Goal: Task Accomplishment & Management: Complete application form

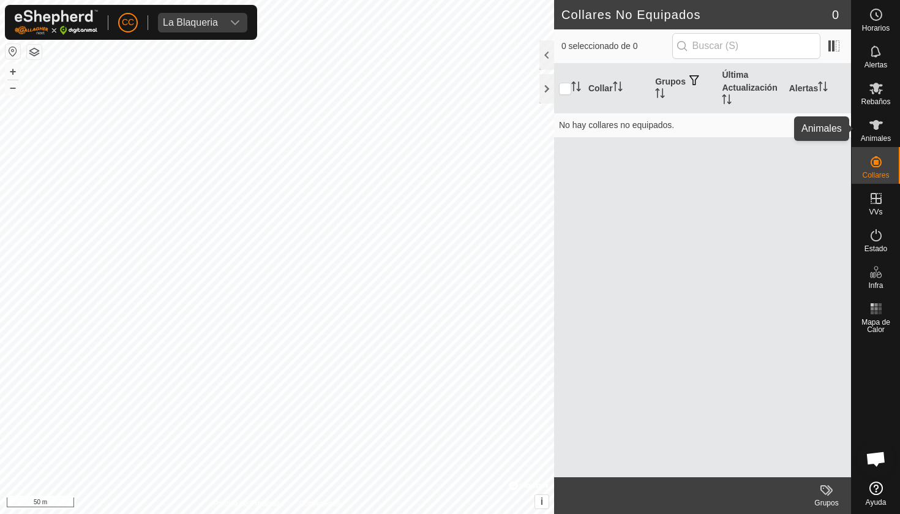
click at [882, 127] on icon at bounding box center [876, 125] width 15 height 15
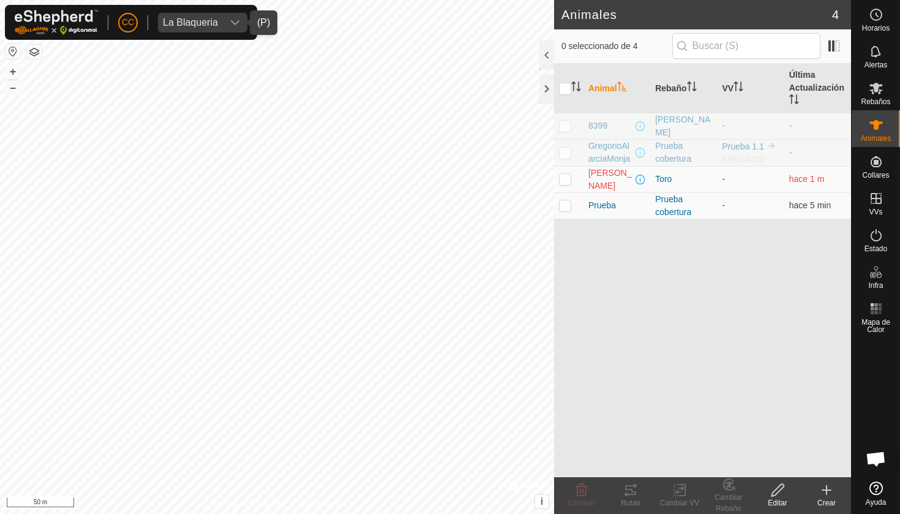
click at [218, 22] on span "La Blaqueria" at bounding box center [190, 23] width 65 height 20
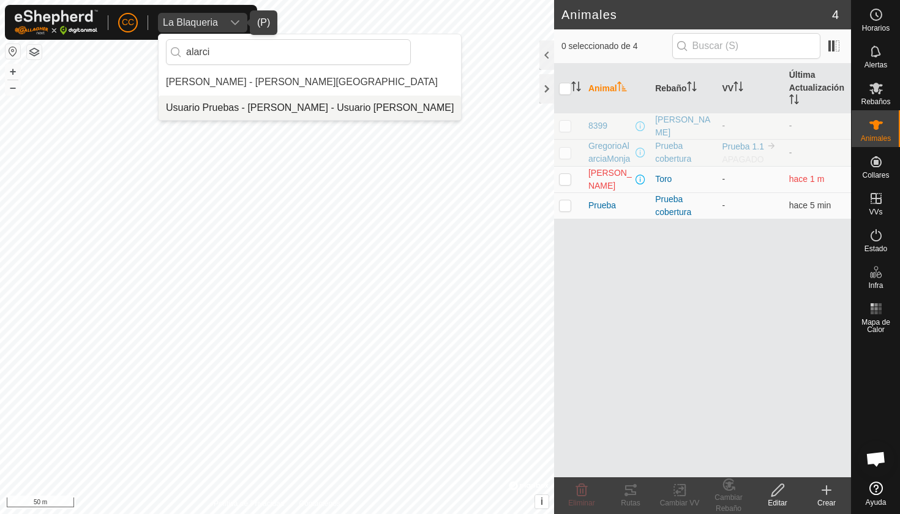
type input "alarci"
click at [290, 102] on li "Usuario Pruebas - [PERSON_NAME] - Usuario [PERSON_NAME]" at bounding box center [310, 108] width 302 height 24
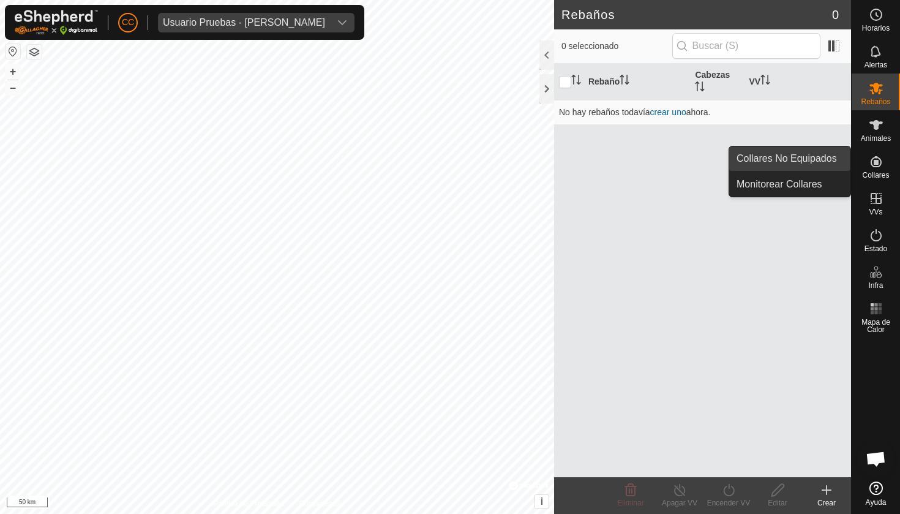
click at [798, 163] on link "Collares No Equipados" at bounding box center [789, 158] width 121 height 24
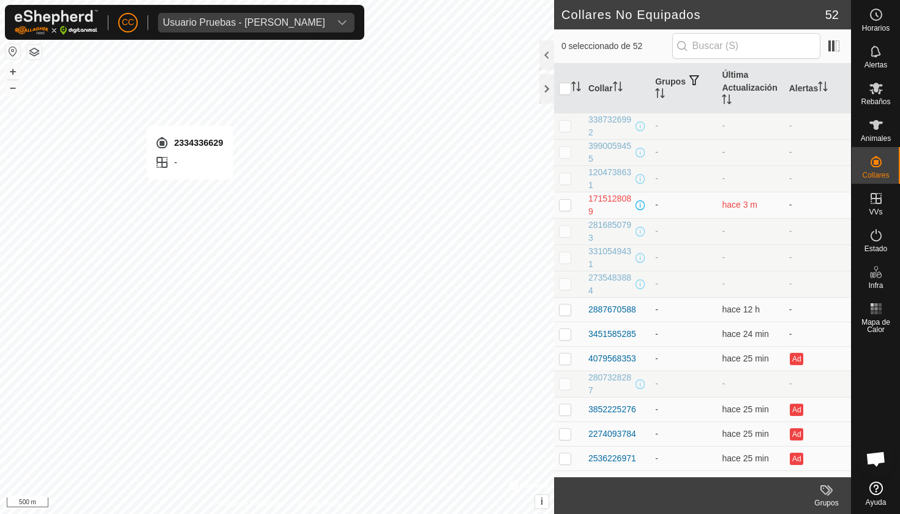
checkbox input "true"
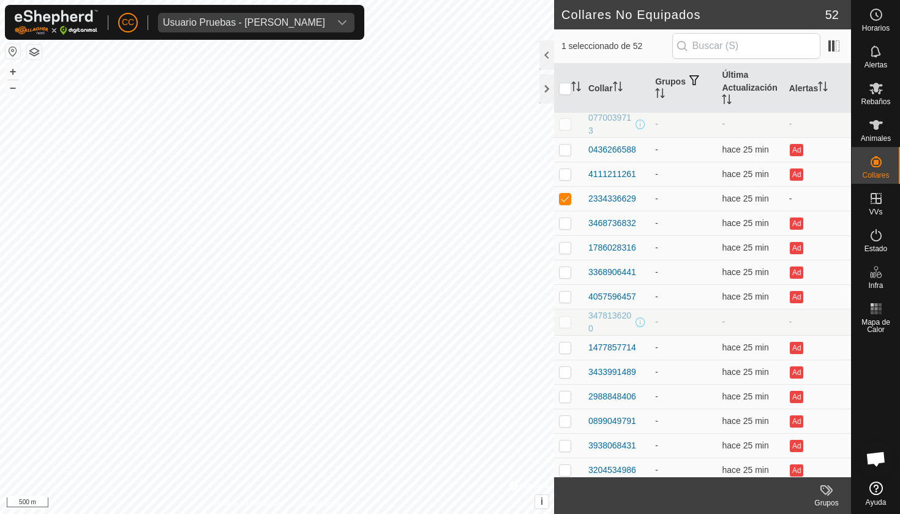
scroll to position [743, 0]
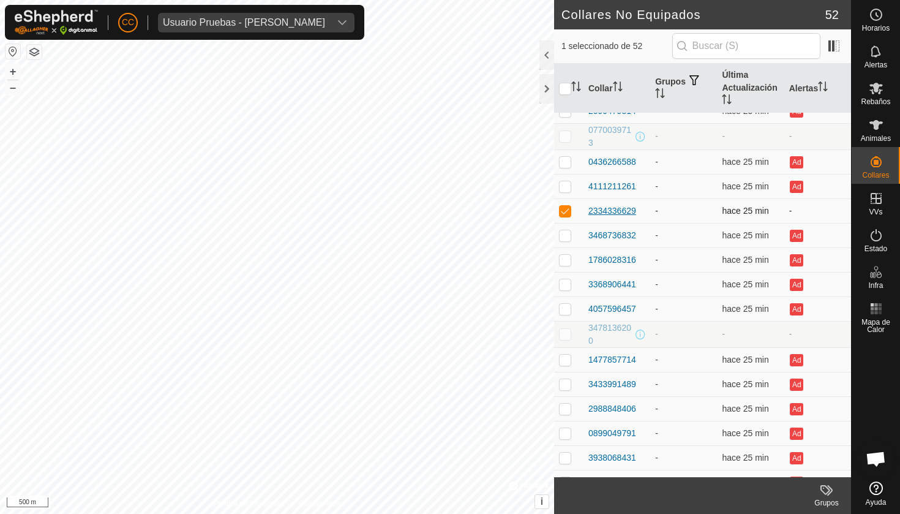
click at [628, 209] on div "2334336629" at bounding box center [612, 211] width 48 height 13
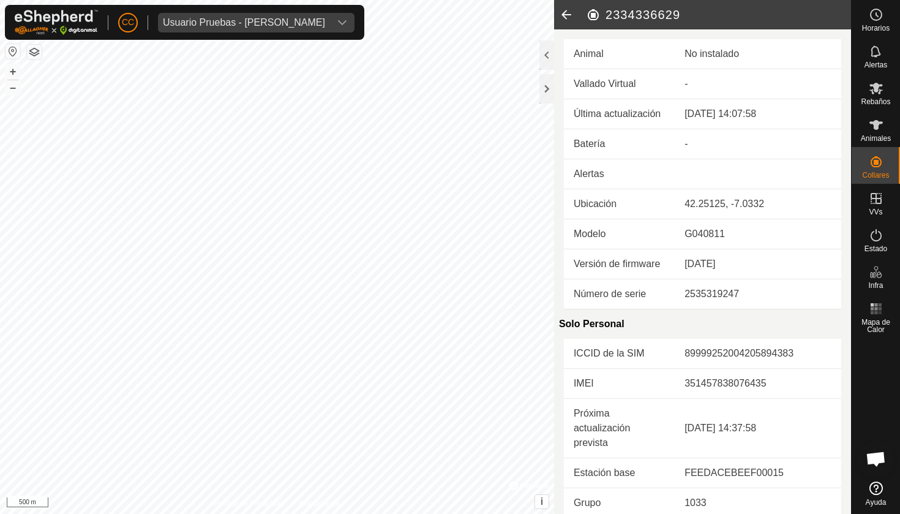
click at [648, 10] on h2 "2334336629" at bounding box center [718, 14] width 265 height 15
copy h2 "2334336629"
click at [876, 135] on span "Animales" at bounding box center [876, 138] width 30 height 7
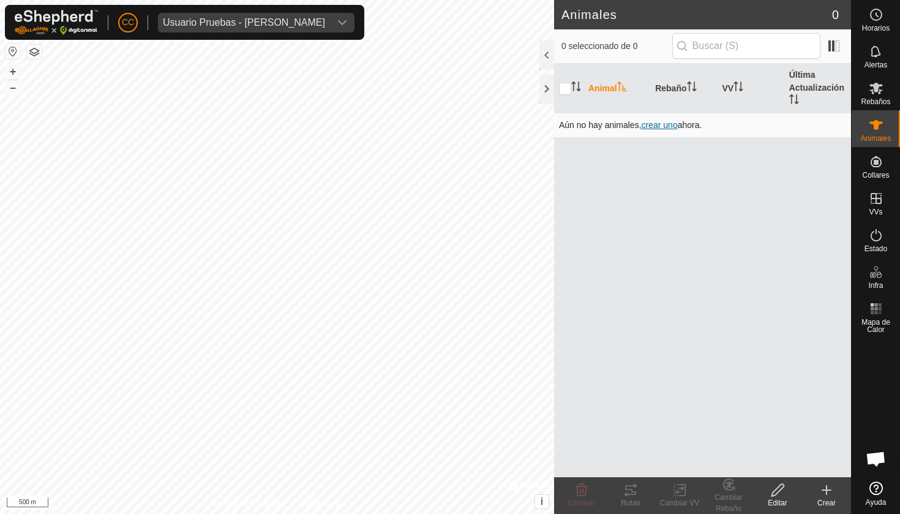
click at [669, 126] on span "crear uno" at bounding box center [660, 125] width 36 height 10
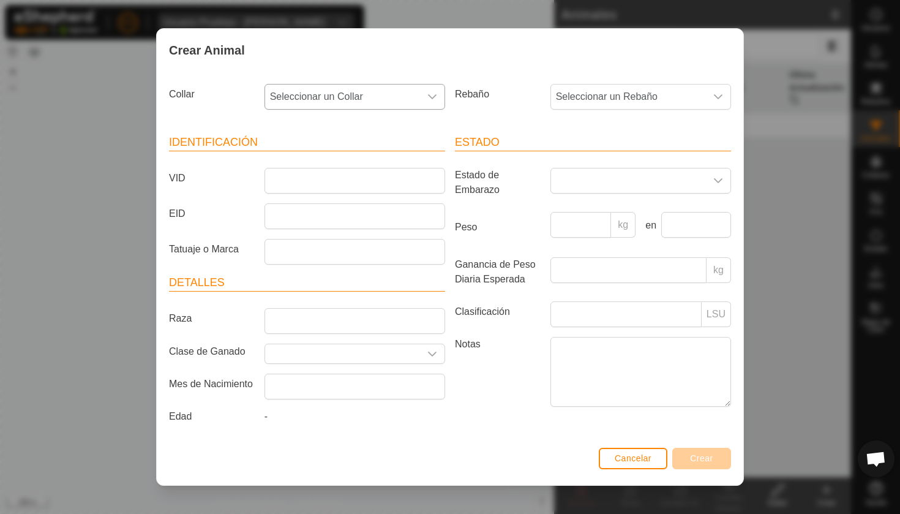
click at [343, 90] on span "Seleccionar un Collar" at bounding box center [342, 96] width 155 height 24
type input "2334336629"
click at [306, 155] on li "2334336629" at bounding box center [355, 160] width 179 height 24
click at [310, 183] on input "VID" at bounding box center [355, 181] width 181 height 26
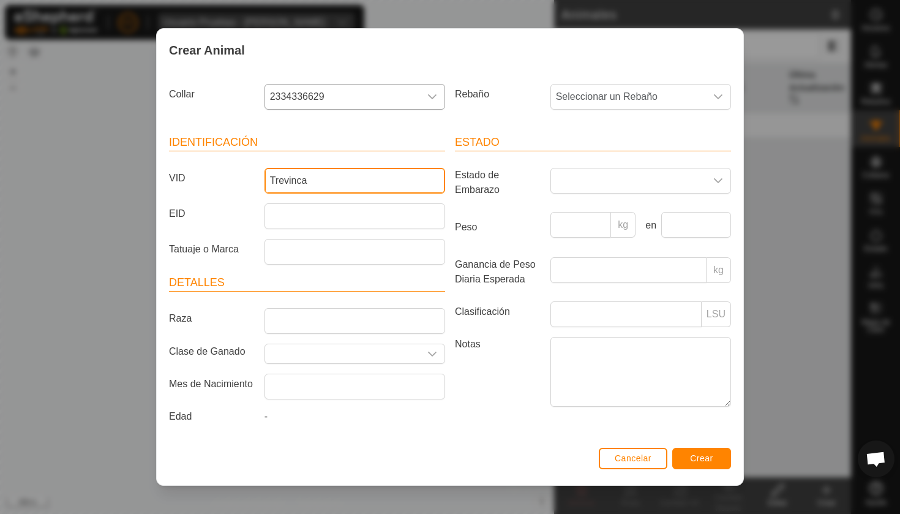
type input "Trevinca"
click at [703, 463] on span "Crear" at bounding box center [701, 458] width 23 height 10
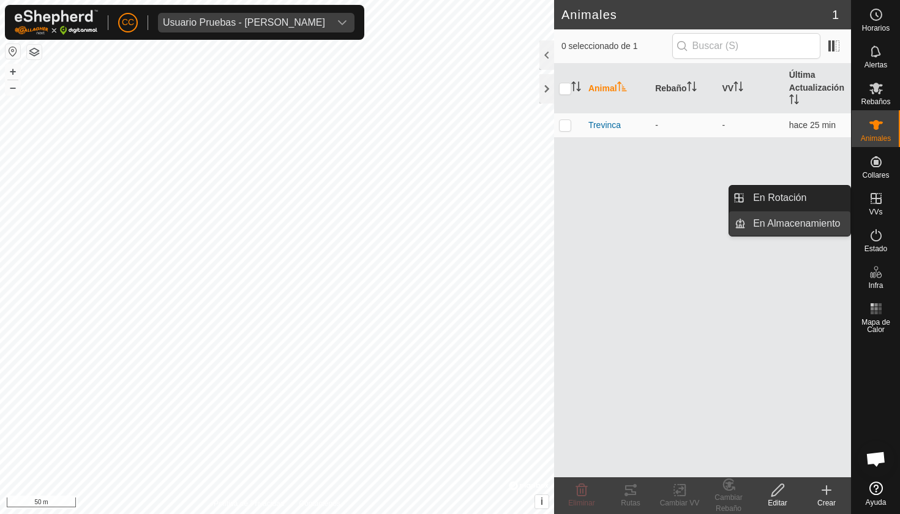
click at [824, 223] on link "En Almacenamiento" at bounding box center [798, 223] width 105 height 24
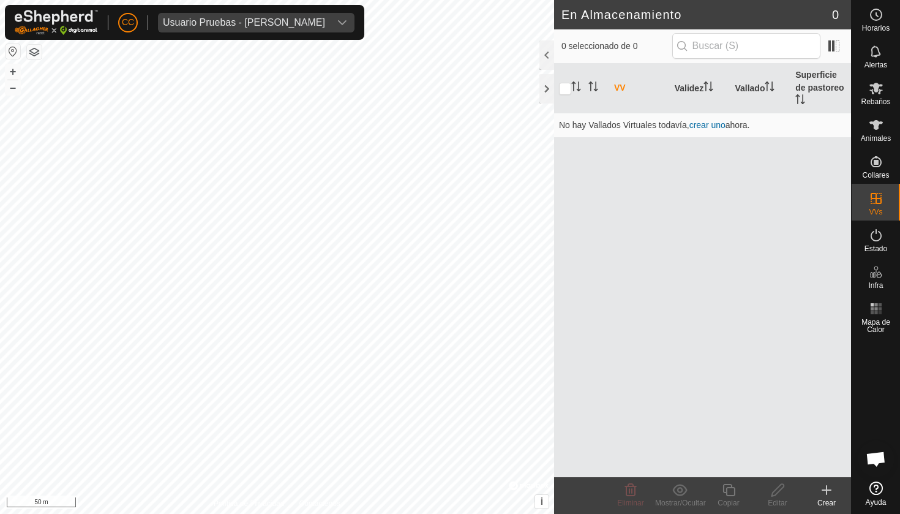
click at [828, 494] on icon at bounding box center [826, 489] width 15 height 15
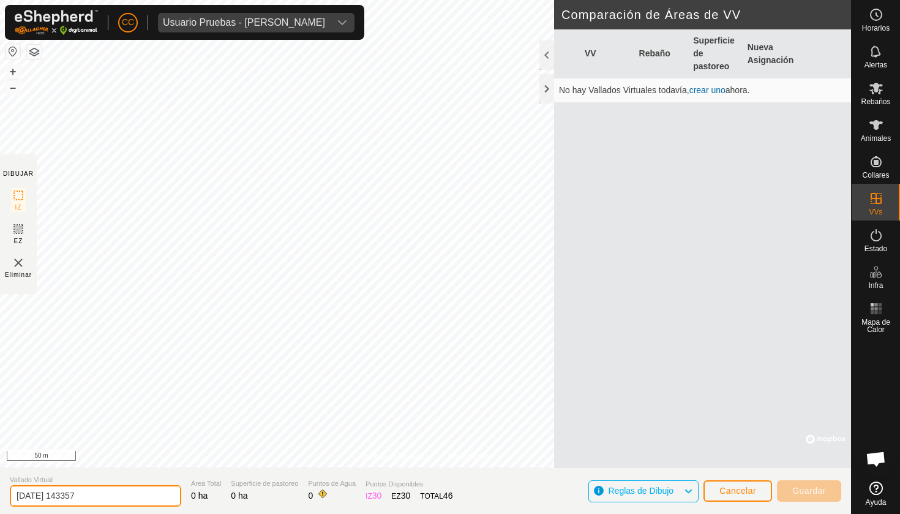
drag, startPoint x: 103, startPoint y: 495, endPoint x: 0, endPoint y: 494, distance: 103.5
click at [0, 494] on section "Vallado Virtual [DATE] 143357 Área Total 0 ha Superficie de pastoreo 0 ha Punto…" at bounding box center [425, 490] width 851 height 47
type input "T"
type input "Feria Trevinca"
click at [737, 493] on span "Cancelar" at bounding box center [737, 491] width 37 height 10
